Goal: Check status: Check status

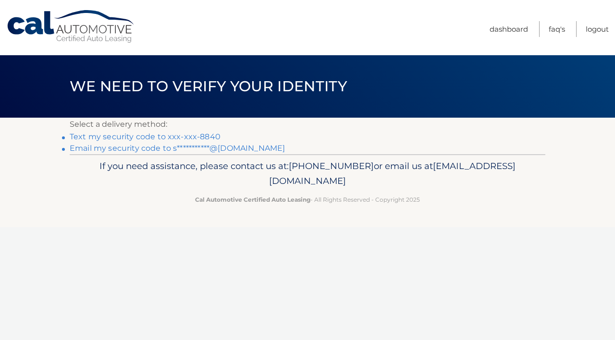
click at [181, 146] on link "**********" at bounding box center [177, 148] width 215 height 9
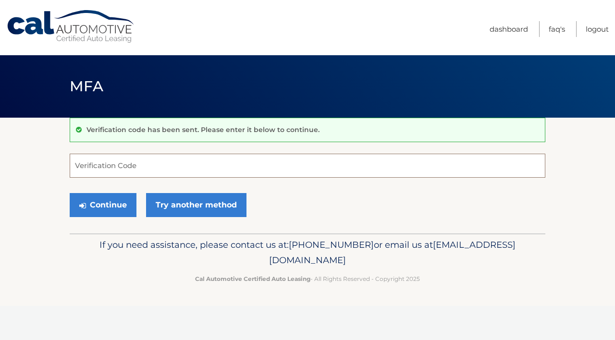
click at [151, 174] on input "Verification Code" at bounding box center [307, 166] width 475 height 24
paste input "427951"
type input "427951"
click at [113, 202] on button "Continue" at bounding box center [103, 205] width 67 height 24
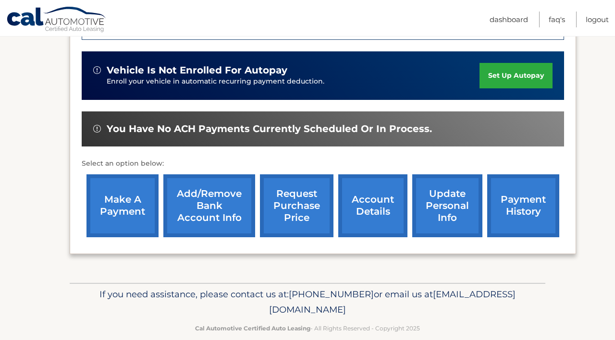
scroll to position [275, 0]
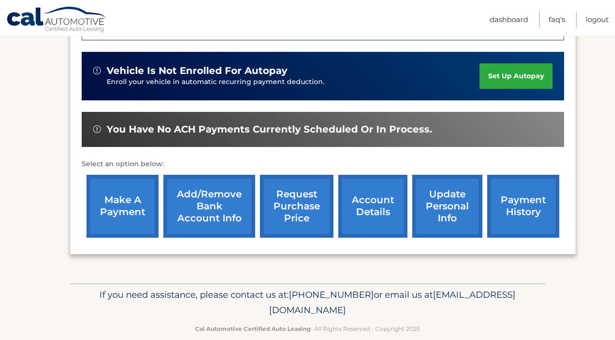
click at [379, 196] on link "account details" at bounding box center [372, 206] width 69 height 63
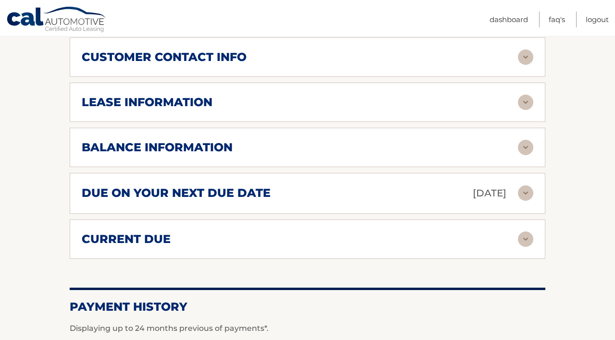
scroll to position [527, 0]
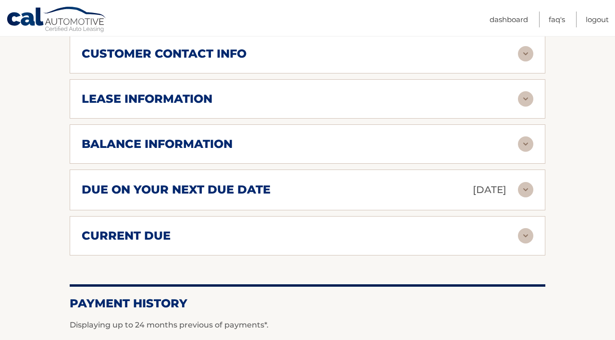
click at [182, 98] on h2 "lease information" at bounding box center [147, 99] width 131 height 14
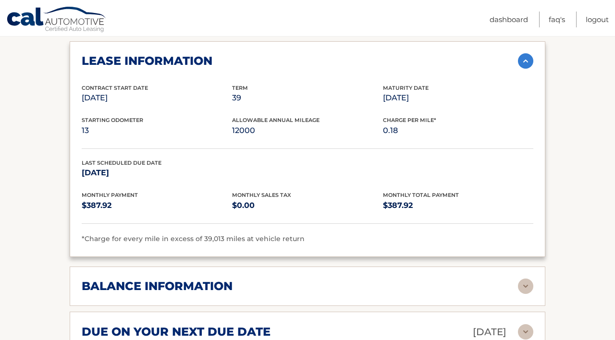
scroll to position [595, 0]
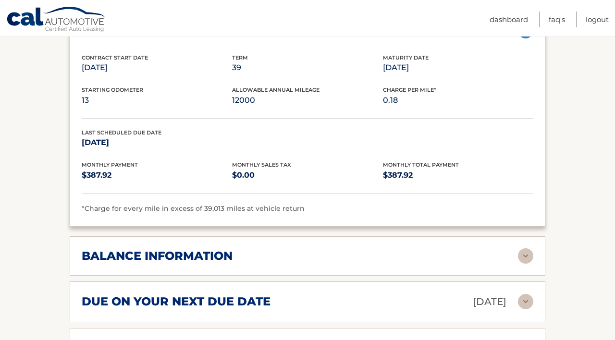
click at [189, 237] on div "balance information Payments Received 34 Payments Remaining 5 Next Payment will…" at bounding box center [307, 255] width 475 height 39
click at [189, 249] on h2 "balance information" at bounding box center [157, 256] width 151 height 14
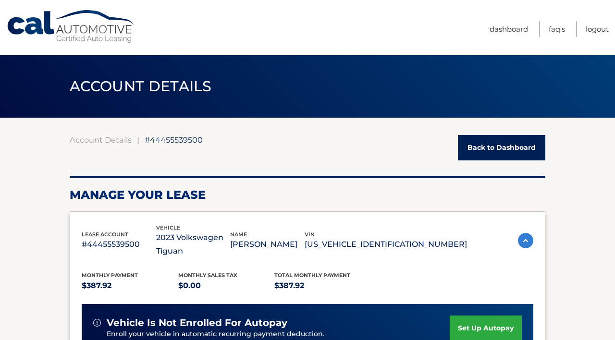
scroll to position [0, 0]
click at [141, 84] on span "ACCOUNT DETAILS" at bounding box center [141, 86] width 142 height 18
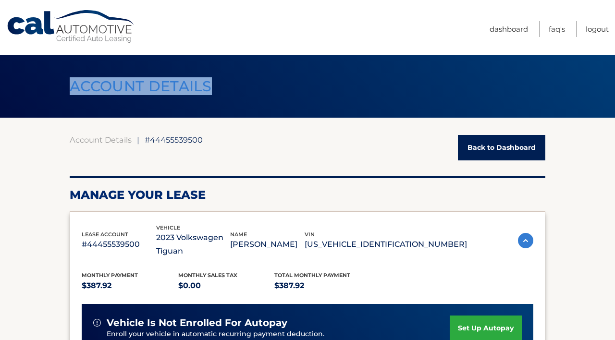
click at [141, 84] on span "ACCOUNT DETAILS" at bounding box center [141, 86] width 142 height 18
click at [181, 117] on header "ACCOUNT DETAILS ←" at bounding box center [307, 86] width 475 height 62
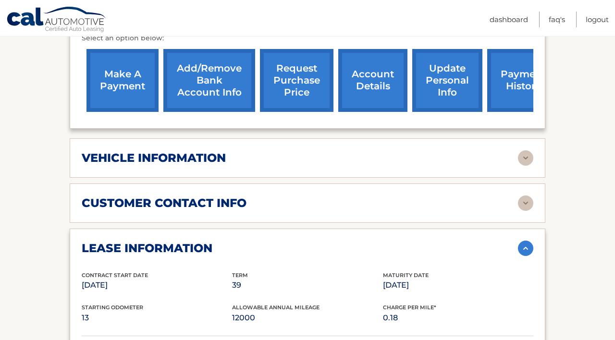
scroll to position [363, 0]
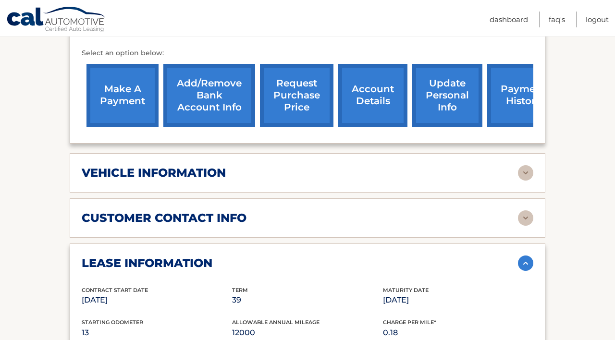
click at [164, 206] on div "customer contact info full name SAHIL SINGH street address 18 ADAMS CT city EAS…" at bounding box center [307, 217] width 475 height 39
click at [164, 214] on h2 "customer contact info" at bounding box center [164, 218] width 165 height 14
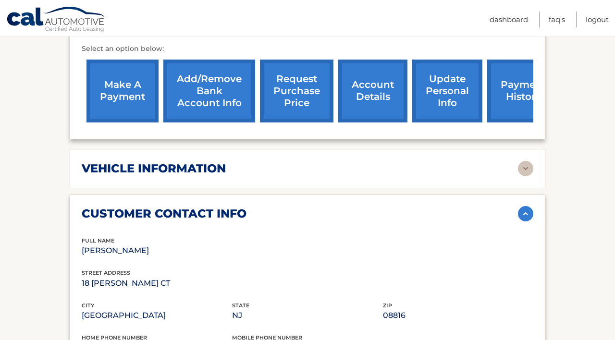
scroll to position [365, 0]
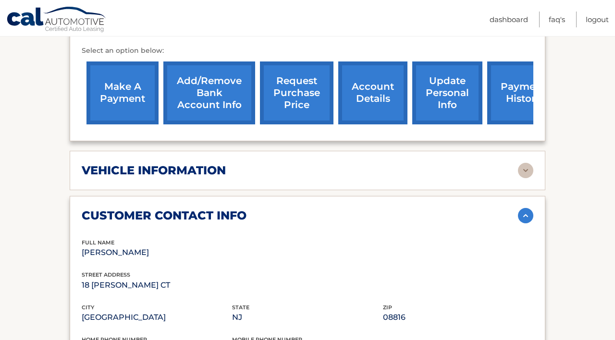
click at [160, 214] on h2 "customer contact info" at bounding box center [164, 215] width 165 height 14
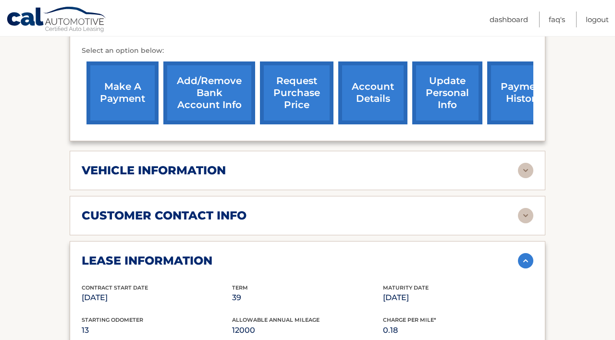
click at [170, 257] on h2 "lease information" at bounding box center [147, 260] width 131 height 14
